Goal: Entertainment & Leisure: Consume media (video, audio)

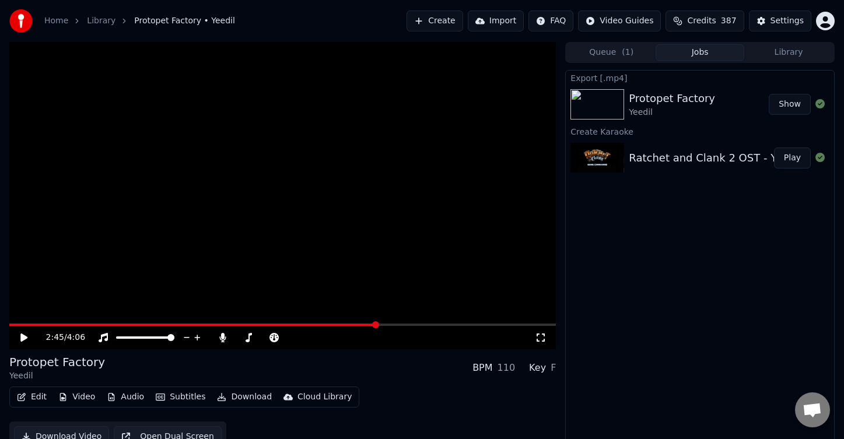
scroll to position [3, 0]
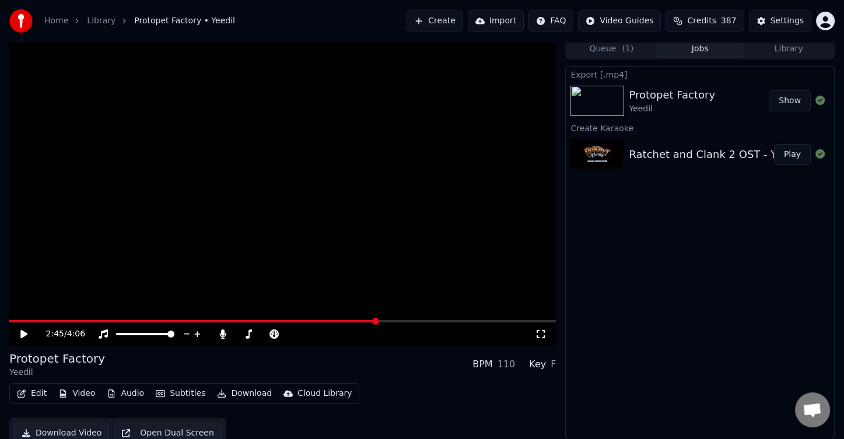
click at [20, 335] on icon at bounding box center [32, 333] width 27 height 9
click at [418, 319] on video at bounding box center [282, 191] width 546 height 307
click at [423, 321] on span at bounding box center [282, 321] width 546 height 2
click at [408, 282] on video at bounding box center [282, 191] width 546 height 307
click at [464, 321] on span at bounding box center [282, 321] width 546 height 2
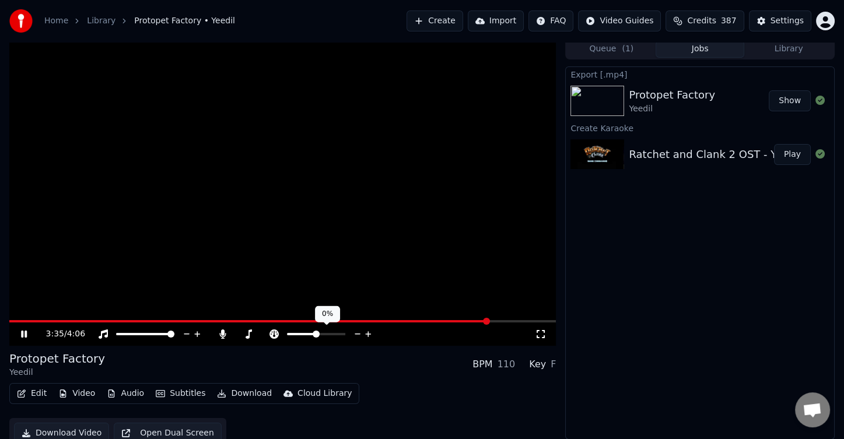
click at [357, 334] on icon at bounding box center [358, 334] width 6 height 1
click at [368, 336] on icon at bounding box center [368, 334] width 6 height 6
click at [417, 321] on span at bounding box center [275, 321] width 533 height 2
click at [269, 322] on span at bounding box center [139, 321] width 260 height 2
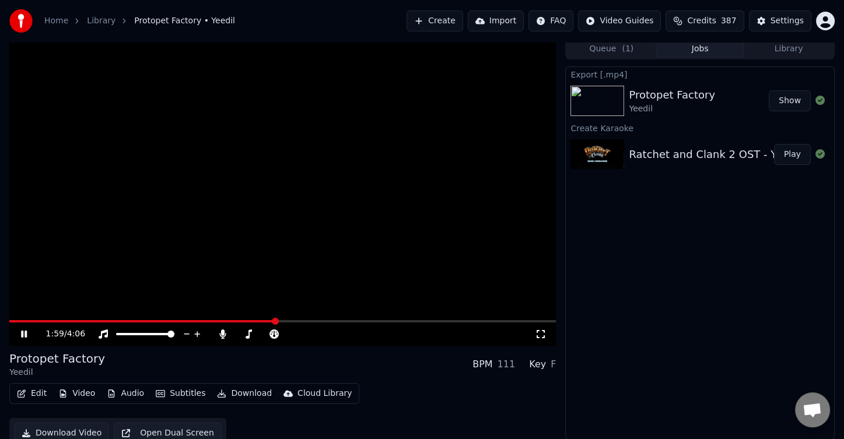
click at [194, 320] on span at bounding box center [142, 321] width 266 height 2
click at [105, 322] on span at bounding box center [57, 321] width 96 height 2
click at [67, 320] on span at bounding box center [58, 321] width 99 height 2
click at [46, 320] on span at bounding box center [28, 321] width 38 height 2
click at [118, 320] on span at bounding box center [282, 321] width 546 height 2
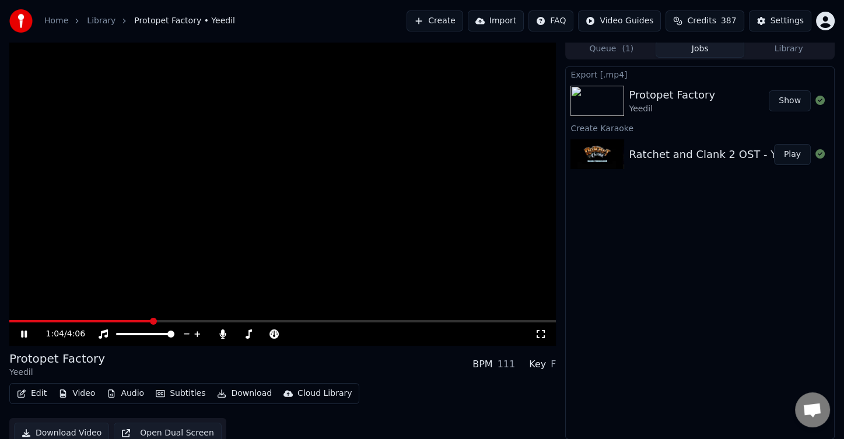
click at [150, 321] on span at bounding box center [282, 321] width 546 height 2
click at [204, 322] on div "1:04 / 4:06" at bounding box center [282, 333] width 546 height 23
click at [203, 320] on span at bounding box center [282, 321] width 546 height 2
click at [234, 320] on span at bounding box center [282, 321] width 546 height 2
click at [262, 322] on span at bounding box center [282, 321] width 546 height 2
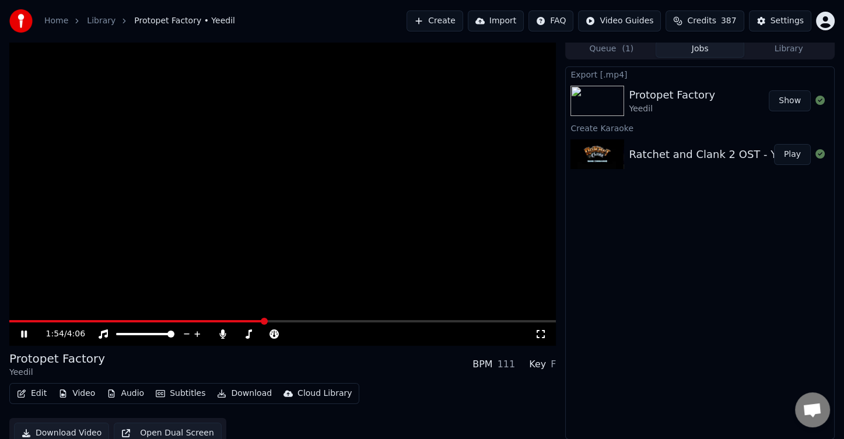
click at [288, 321] on span at bounding box center [282, 321] width 546 height 2
click at [356, 338] on icon at bounding box center [357, 334] width 11 height 12
click at [374, 359] on div "Protopet Factory Yeedil BPM 110 Key F" at bounding box center [282, 364] width 546 height 28
click at [299, 245] on video at bounding box center [282, 191] width 546 height 307
